Goal: Task Accomplishment & Management: Manage account settings

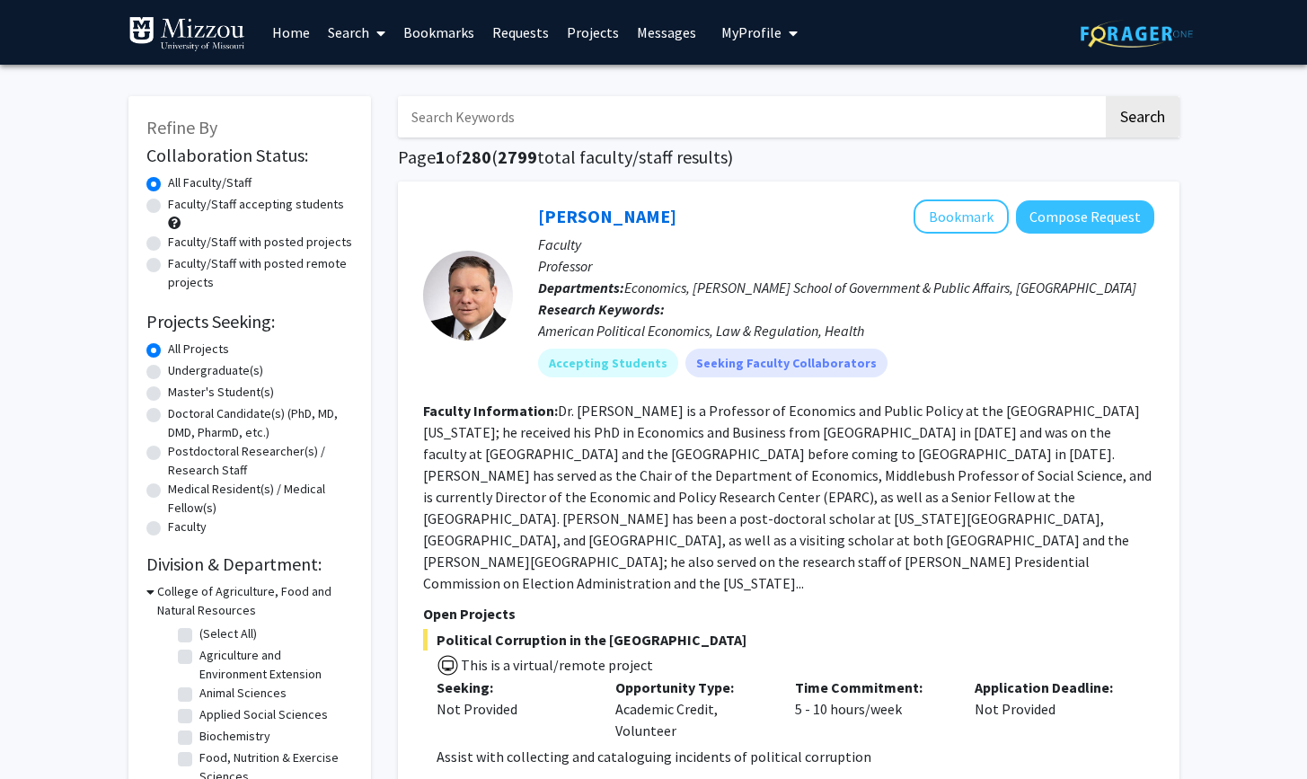
click at [664, 35] on span "My Profile" at bounding box center [751, 32] width 60 height 18
click at [664, 93] on span "[PERSON_NAME]" at bounding box center [833, 84] width 109 height 20
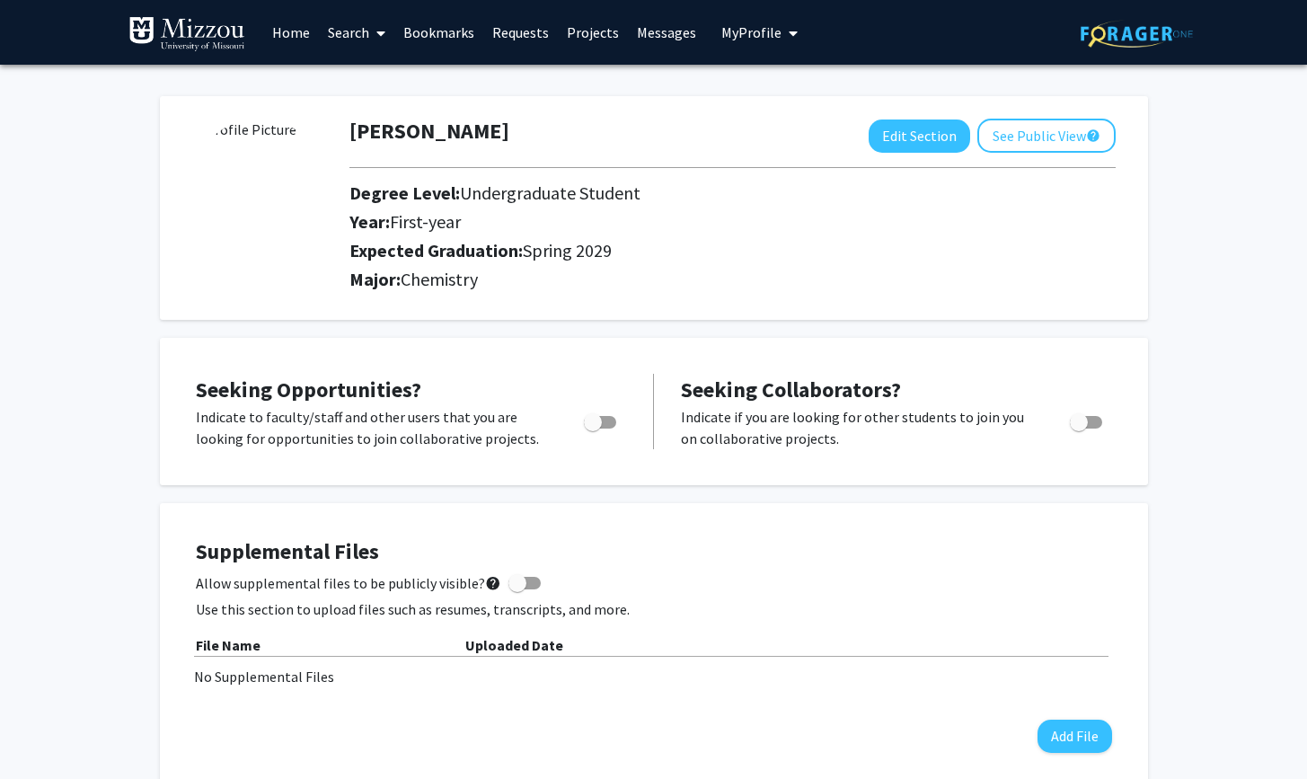
click at [664, 135] on button "See Public View help" at bounding box center [1046, 136] width 138 height 34
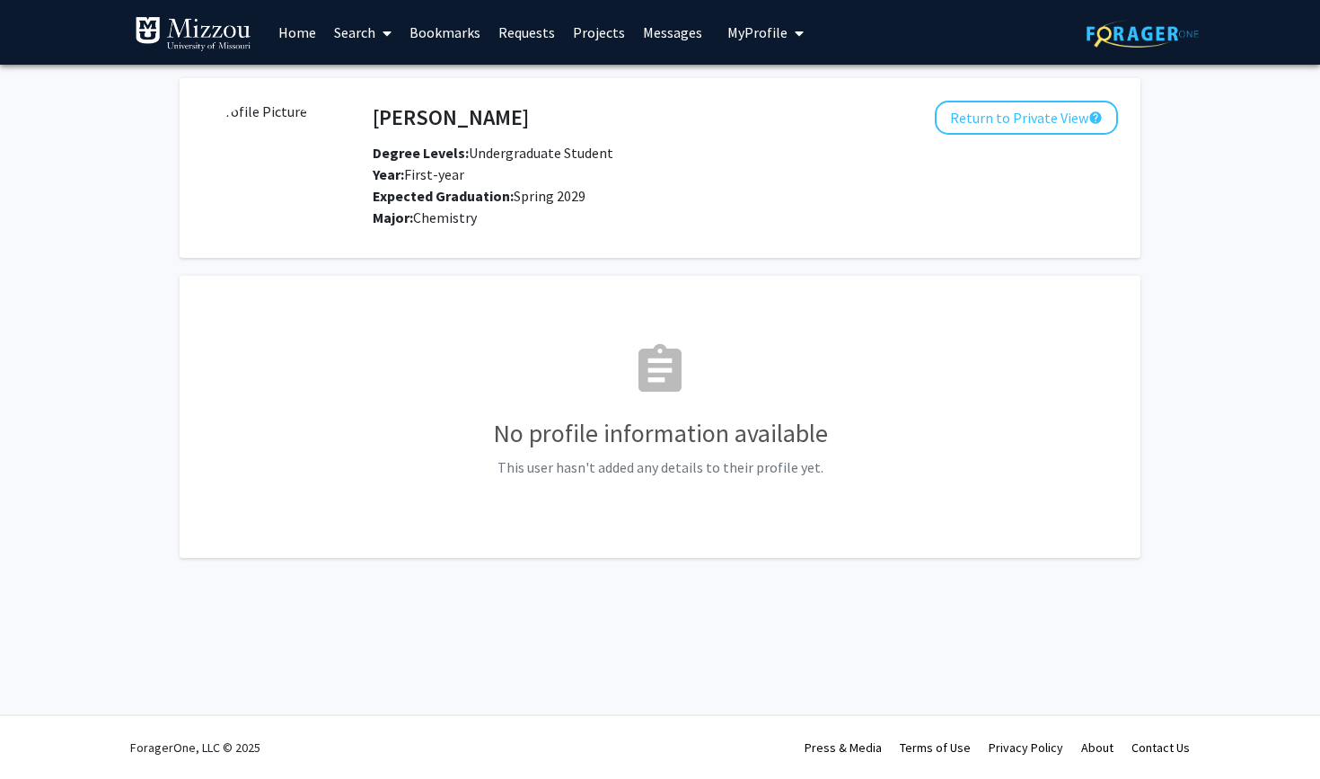
click at [262, 175] on img at bounding box center [269, 168] width 135 height 135
click at [277, 168] on img at bounding box center [269, 168] width 135 height 135
click at [273, 168] on img at bounding box center [269, 168] width 135 height 135
click at [664, 119] on button "Return to Private View help" at bounding box center [1026, 118] width 183 height 34
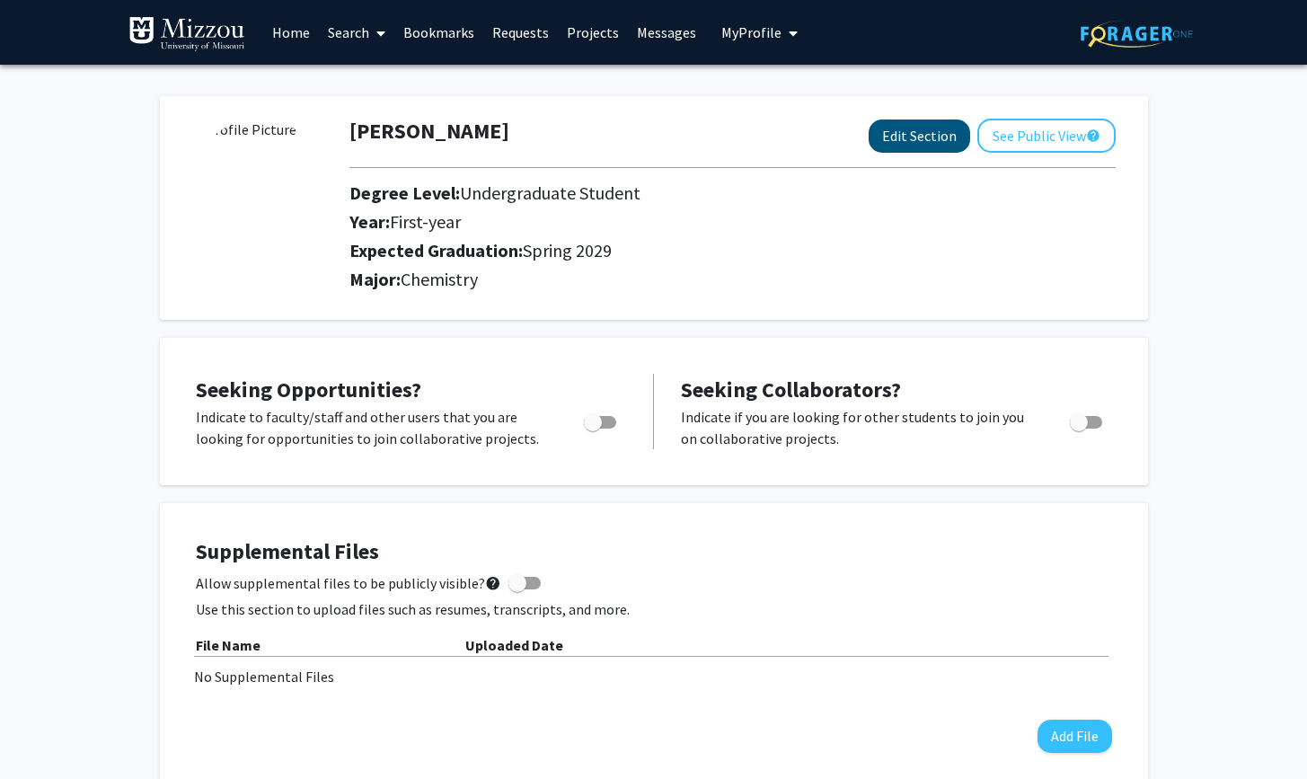
click at [664, 138] on button "Edit Section" at bounding box center [920, 135] width 102 height 33
select select "first-year"
select select "45: spring_2029"
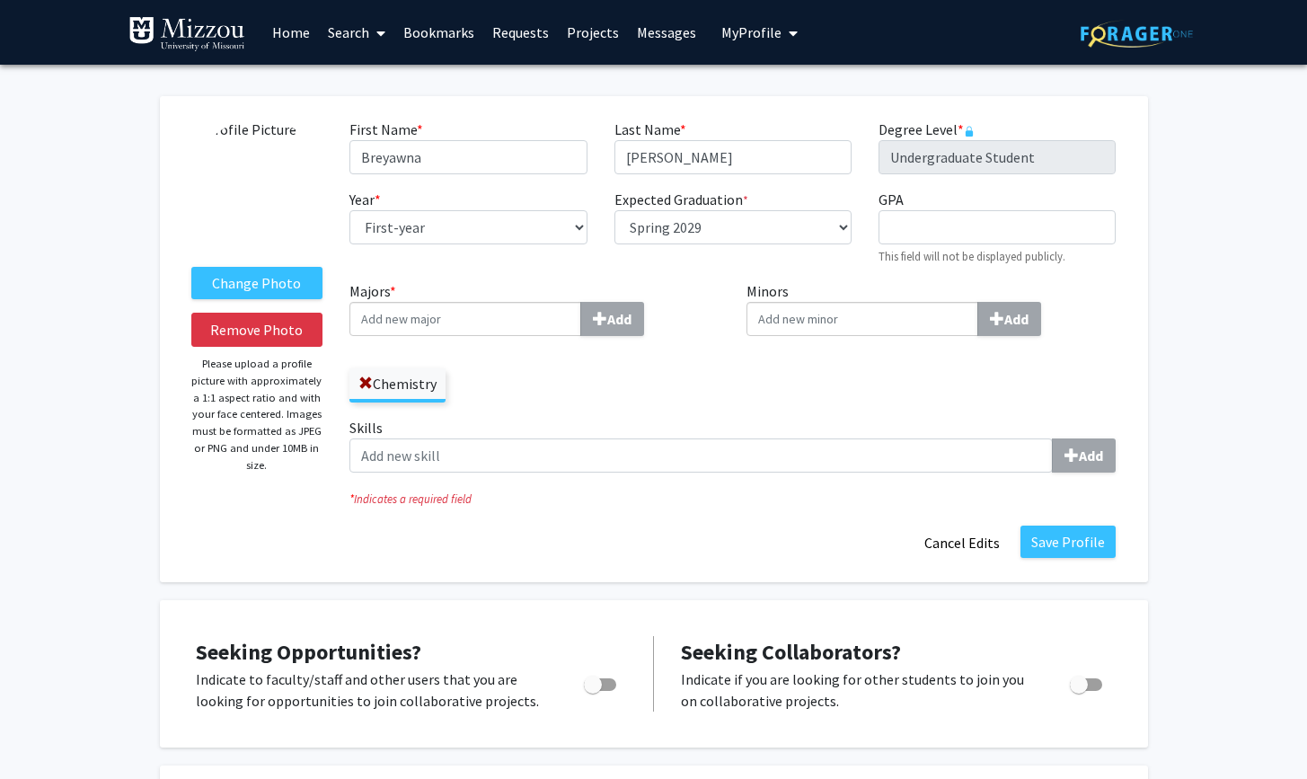
click at [253, 234] on img at bounding box center [258, 186] width 135 height 135
click at [243, 193] on img at bounding box center [258, 186] width 135 height 135
click at [247, 187] on img at bounding box center [258, 186] width 135 height 135
click at [267, 182] on img at bounding box center [258, 186] width 135 height 135
click at [664, 547] on button "Save Profile" at bounding box center [1067, 541] width 95 height 32
